Goal: Task Accomplishment & Management: Use online tool/utility

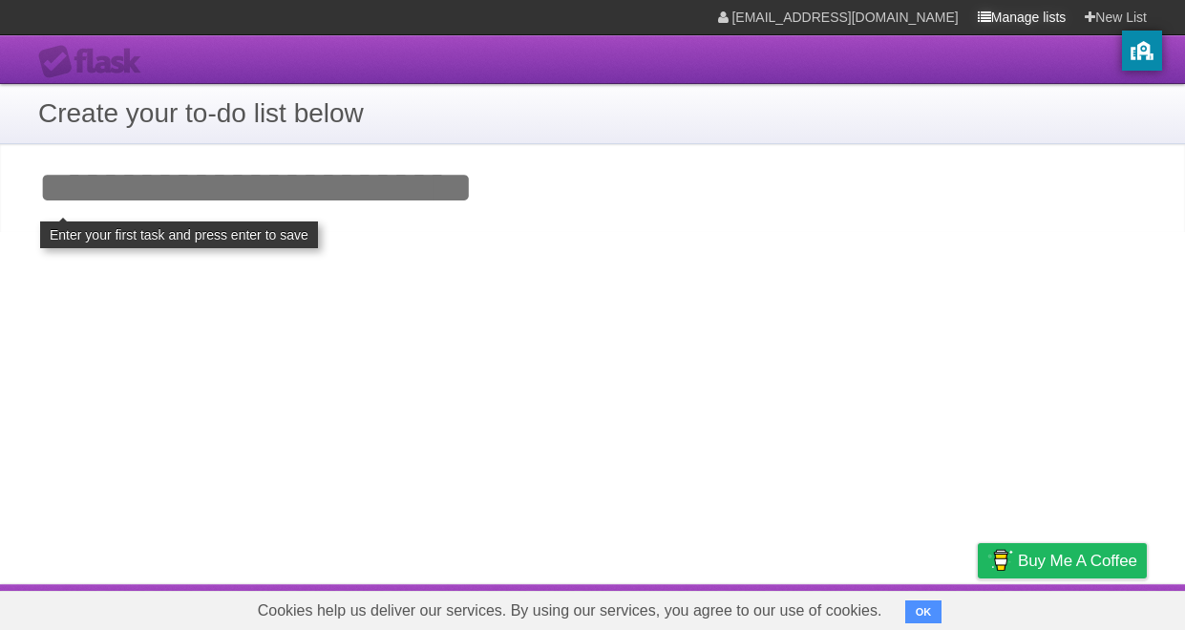
click at [1019, 23] on link "Manage lists" at bounding box center [1022, 17] width 89 height 34
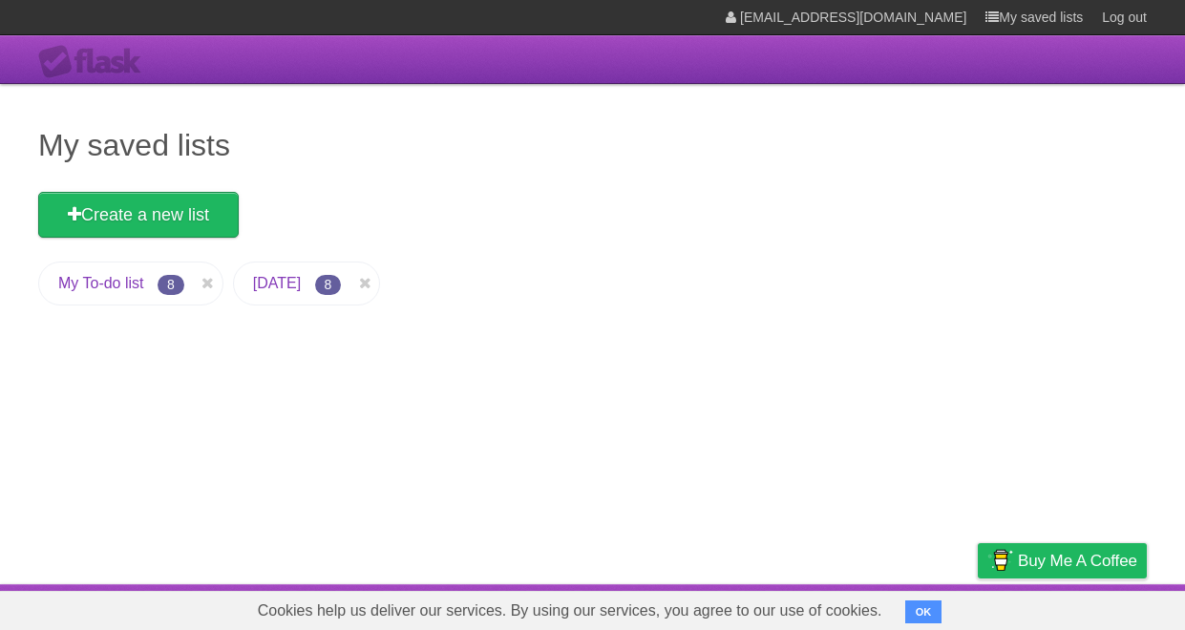
click at [107, 266] on li "My To-do list 8" at bounding box center [130, 284] width 185 height 44
click at [110, 278] on link "My To-do list" at bounding box center [101, 283] width 86 height 16
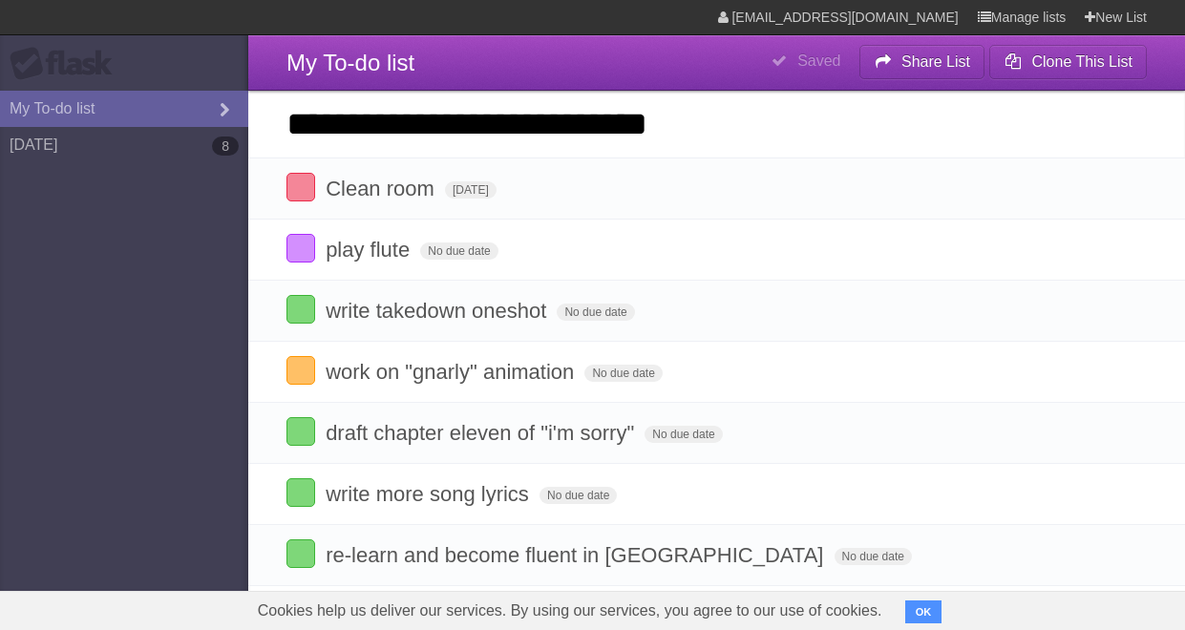
type input "**********"
click input "*********" at bounding box center [0, 0] width 0 height 0
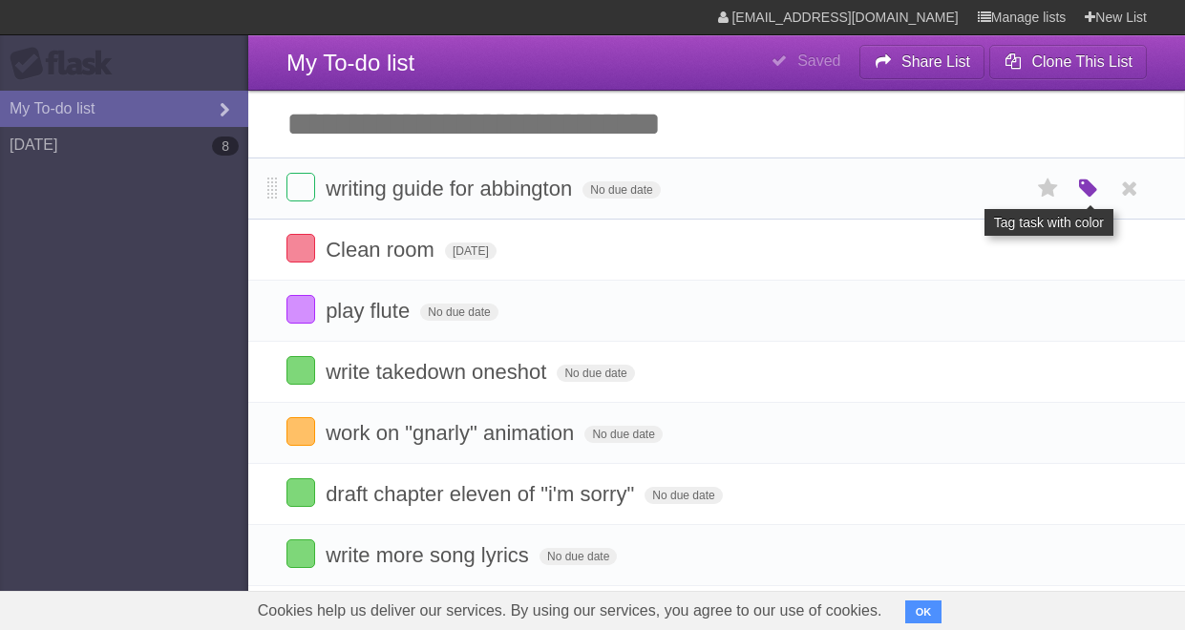
click at [1082, 184] on icon "button" at bounding box center [1088, 189] width 27 height 25
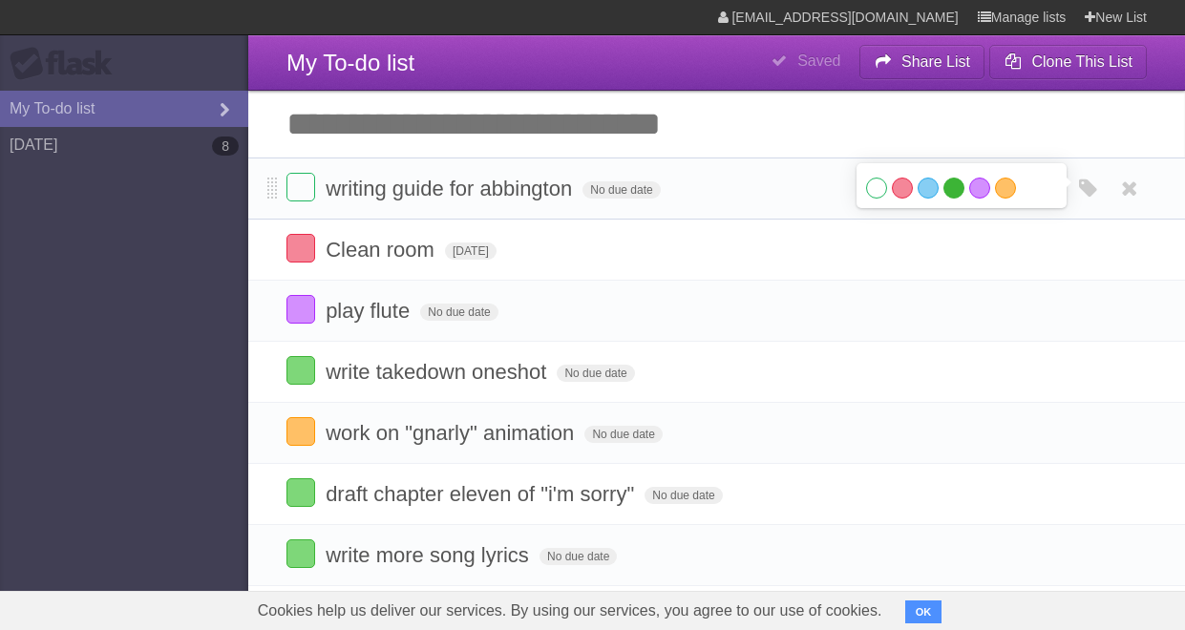
click at [950, 187] on label "Green" at bounding box center [954, 188] width 21 height 21
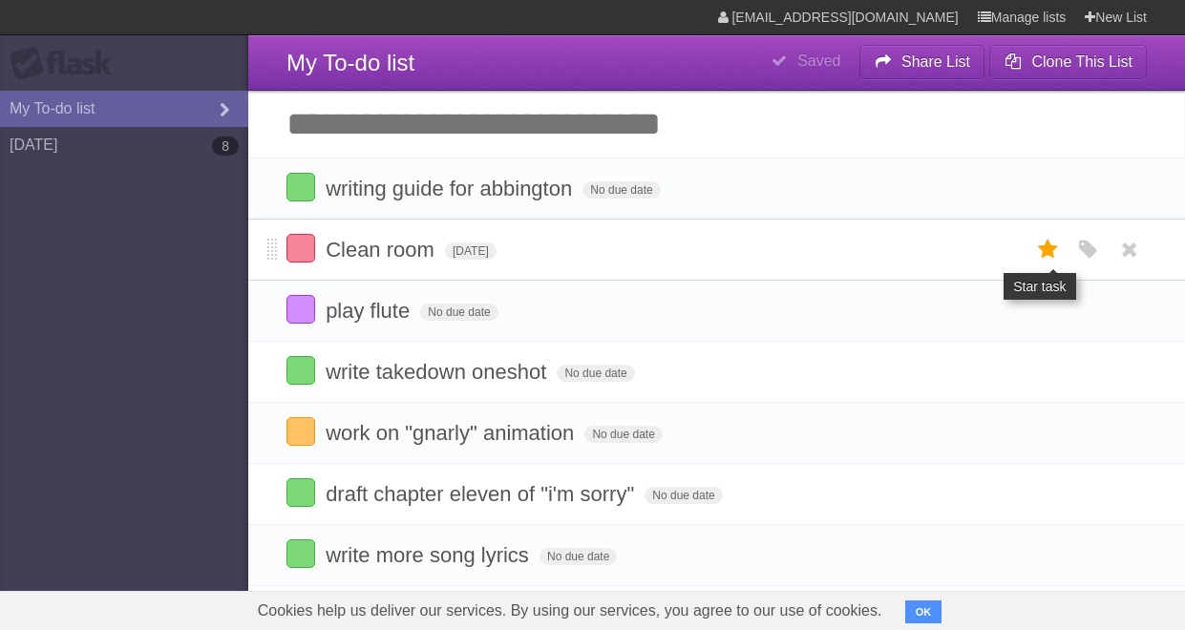
click at [1038, 253] on icon at bounding box center [1048, 250] width 27 height 32
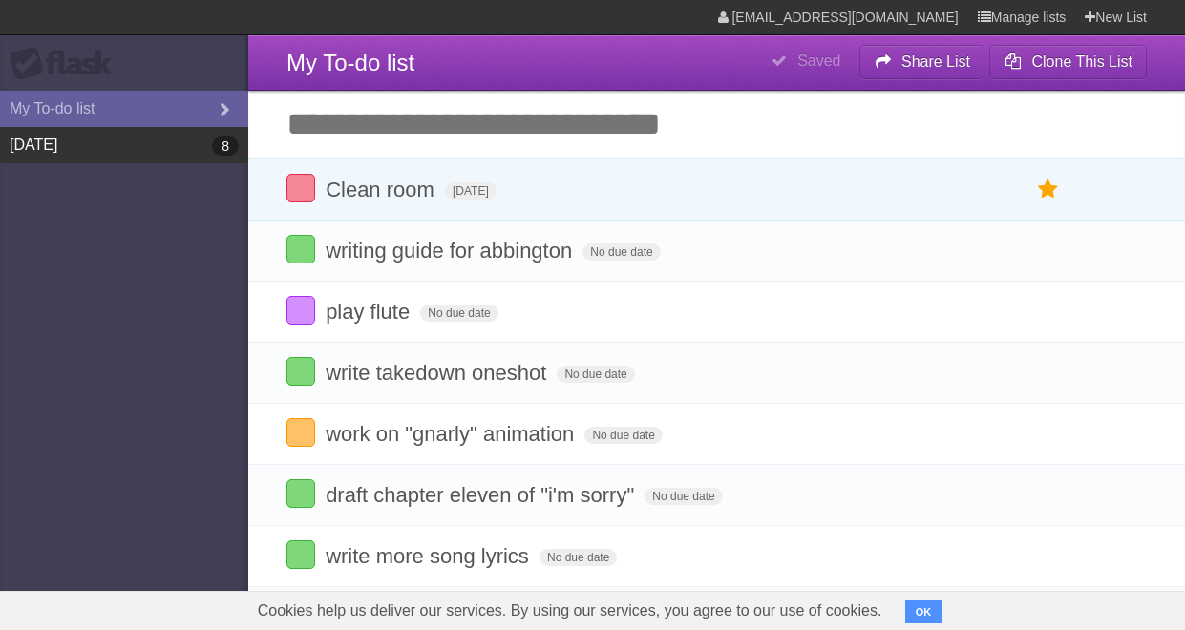
click at [109, 152] on link "[DATE] 8" at bounding box center [124, 145] width 248 height 36
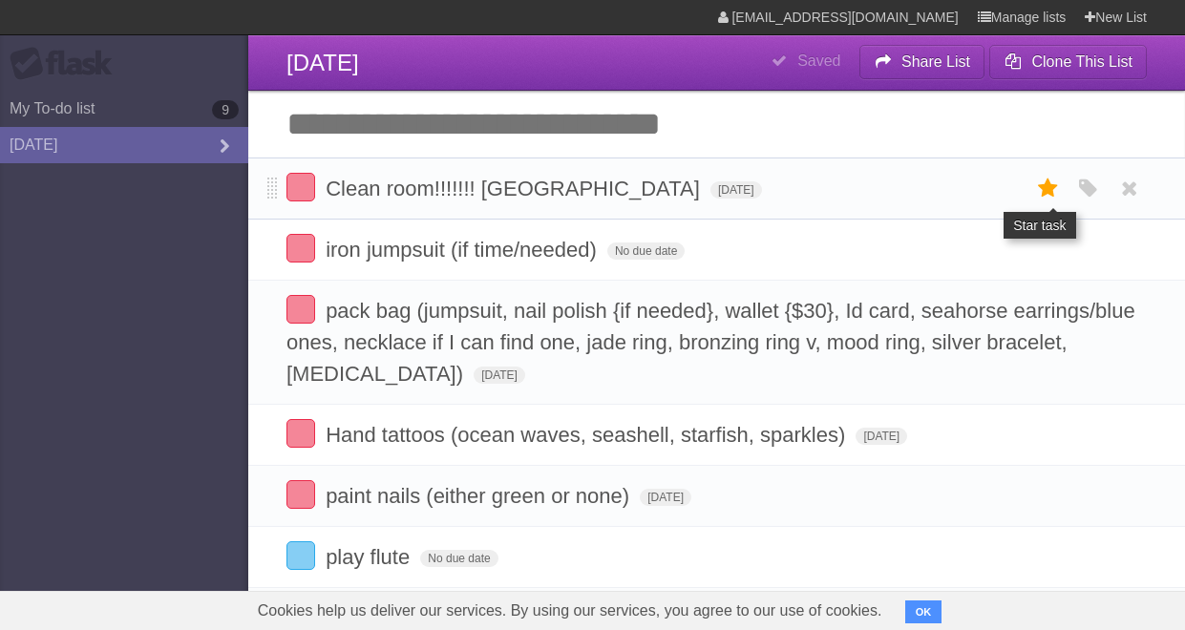
click at [1043, 189] on icon at bounding box center [1048, 189] width 27 height 32
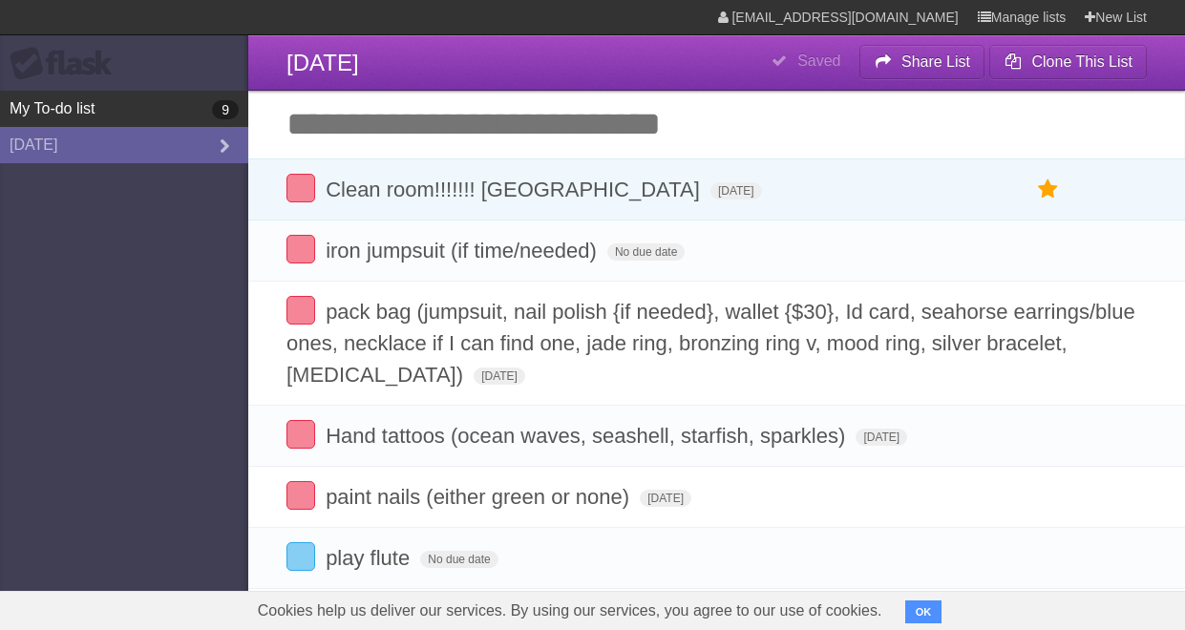
click at [172, 111] on link "My To-do list 9" at bounding box center [124, 109] width 248 height 36
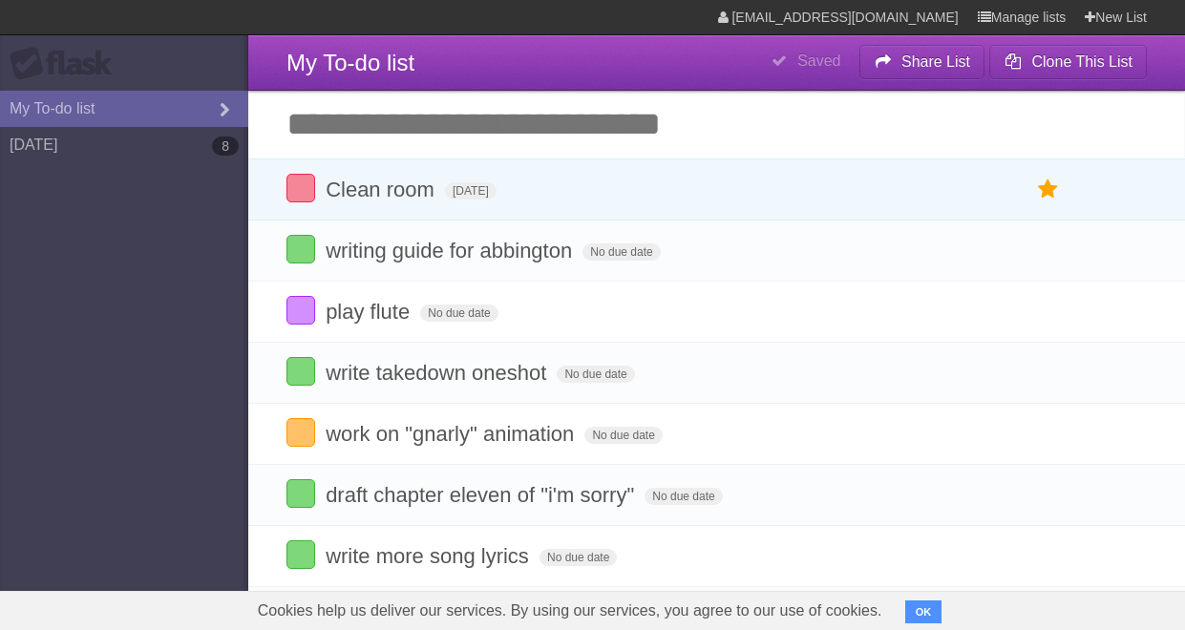
type span "[DATE]"
click at [175, 147] on link "[DATE] 8" at bounding box center [124, 145] width 248 height 36
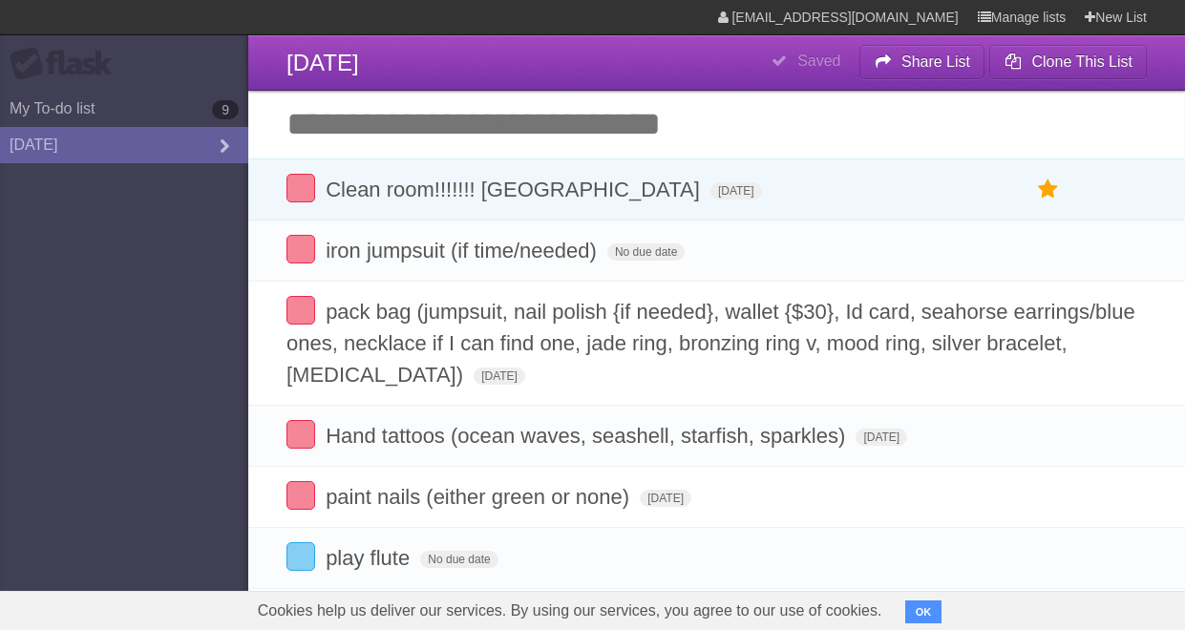
type span "[DATE]"
